Goal: Task Accomplishment & Management: Use online tool/utility

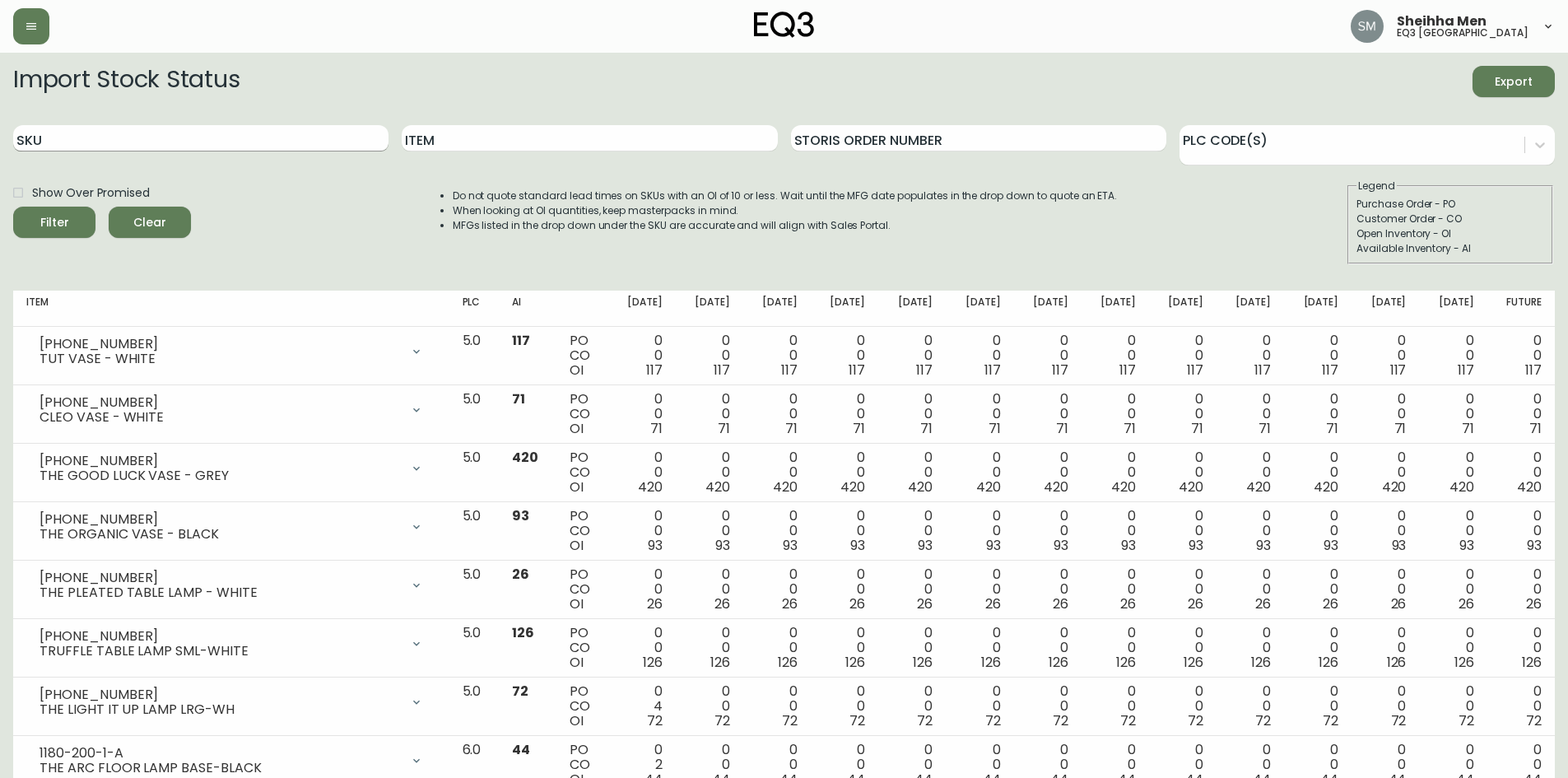
click at [87, 133] on input "SKU" at bounding box center [200, 138] width 375 height 27
paste input "[PHONE_NUMBER]"
click at [60, 223] on div "Filter" at bounding box center [54, 223] width 29 height 20
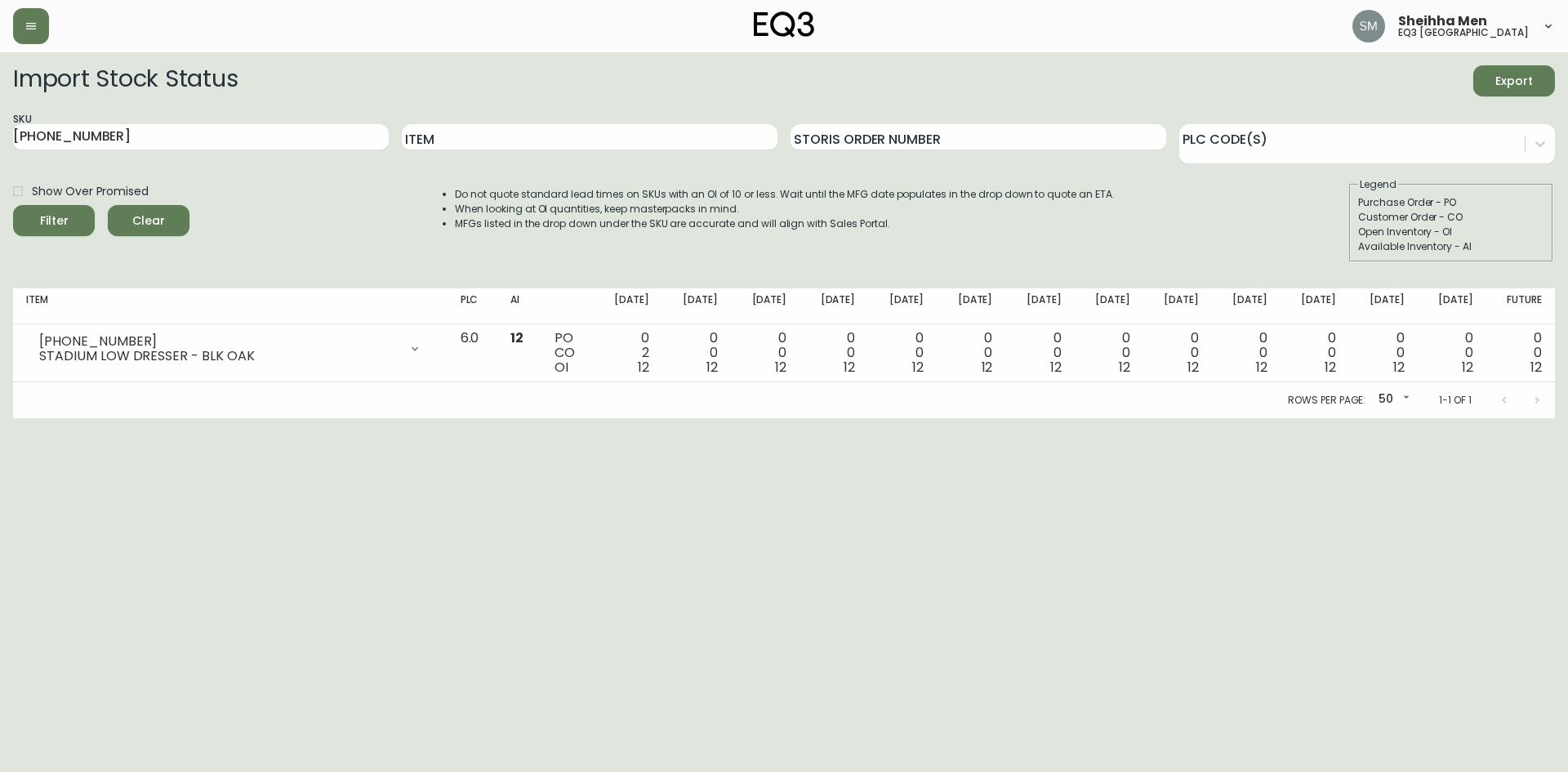
drag, startPoint x: 125, startPoint y: 507, endPoint x: 141, endPoint y: 396, distance: 112.1
click at [130, 418] on html "Sheihha Men eq3 [GEOGRAPHIC_DATA] Import Stock Status Export SKU [PHONE_NUMBER]…" at bounding box center [784, 209] width 1568 height 418
drag, startPoint x: 148, startPoint y: 141, endPoint x: 0, endPoint y: 138, distance: 148.0
click at [0, 138] on main "Import Stock Status Export SKU [PHONE_NUMBER] Item Storis Order Number PLC Code…" at bounding box center [784, 235] width 1568 height 366
paste input "[PHONE_NUMBER]"
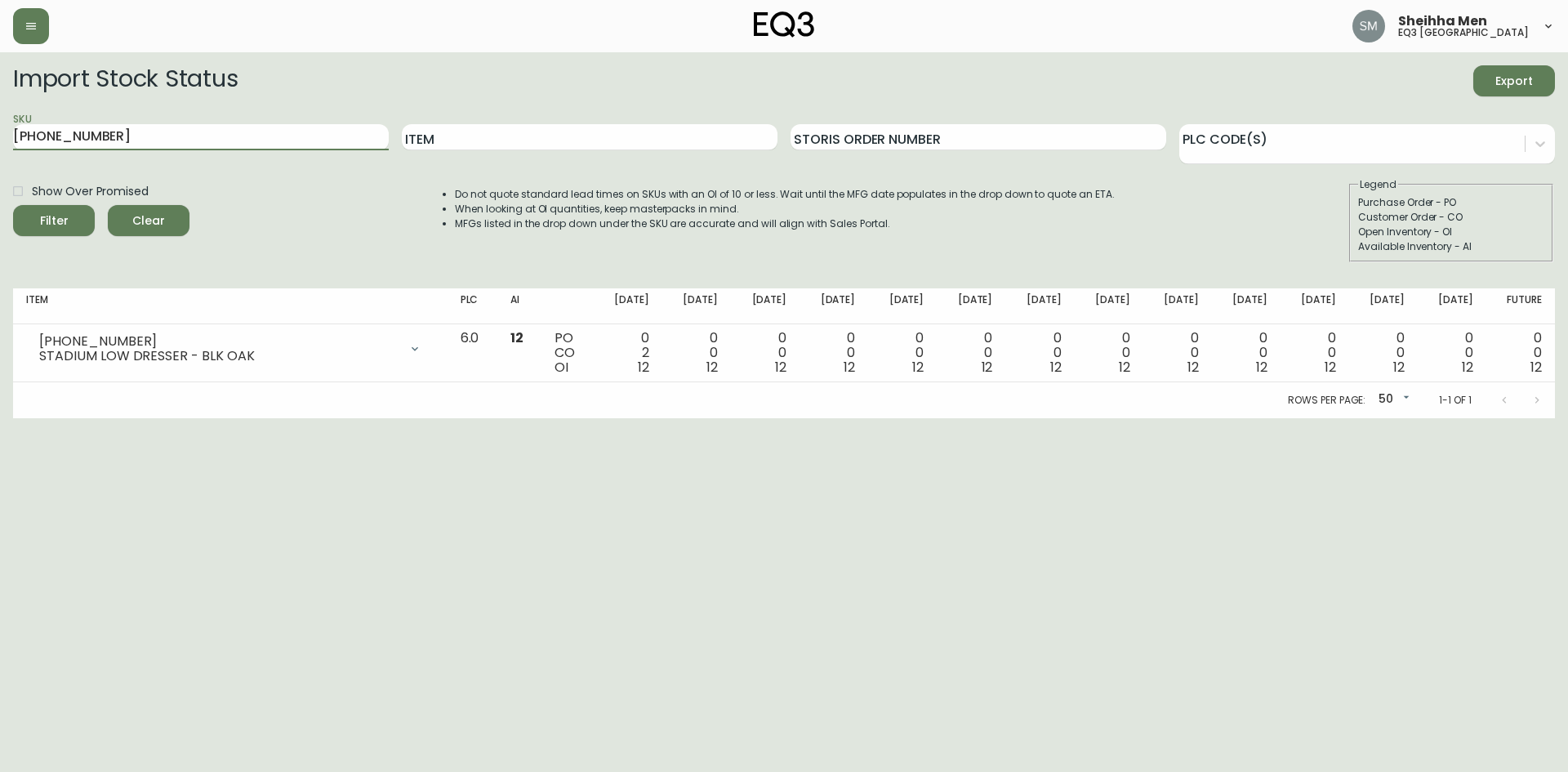
type input "[PHONE_NUMBER]"
click at [63, 215] on div "Filter" at bounding box center [54, 221] width 28 height 20
click at [87, 418] on html "Sheihha Men eq3 [GEOGRAPHIC_DATA] Import Stock Status Export SKU [PHONE_NUMBER]…" at bounding box center [784, 209] width 1568 height 418
